Goal: Navigation & Orientation: Find specific page/section

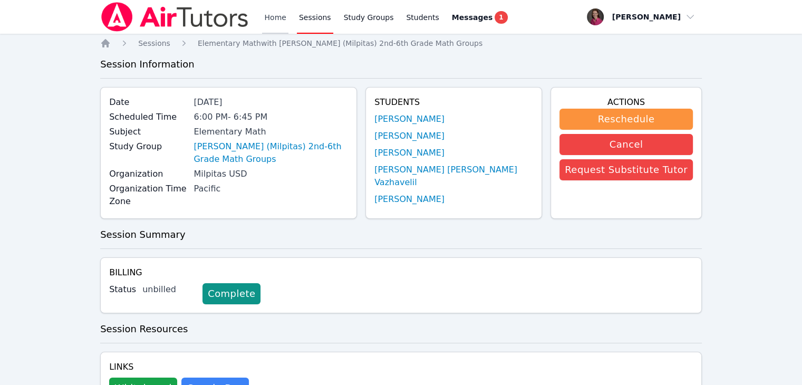
click at [270, 18] on link "Home" at bounding box center [275, 17] width 26 height 34
